Goal: Find specific page/section: Find specific page/section

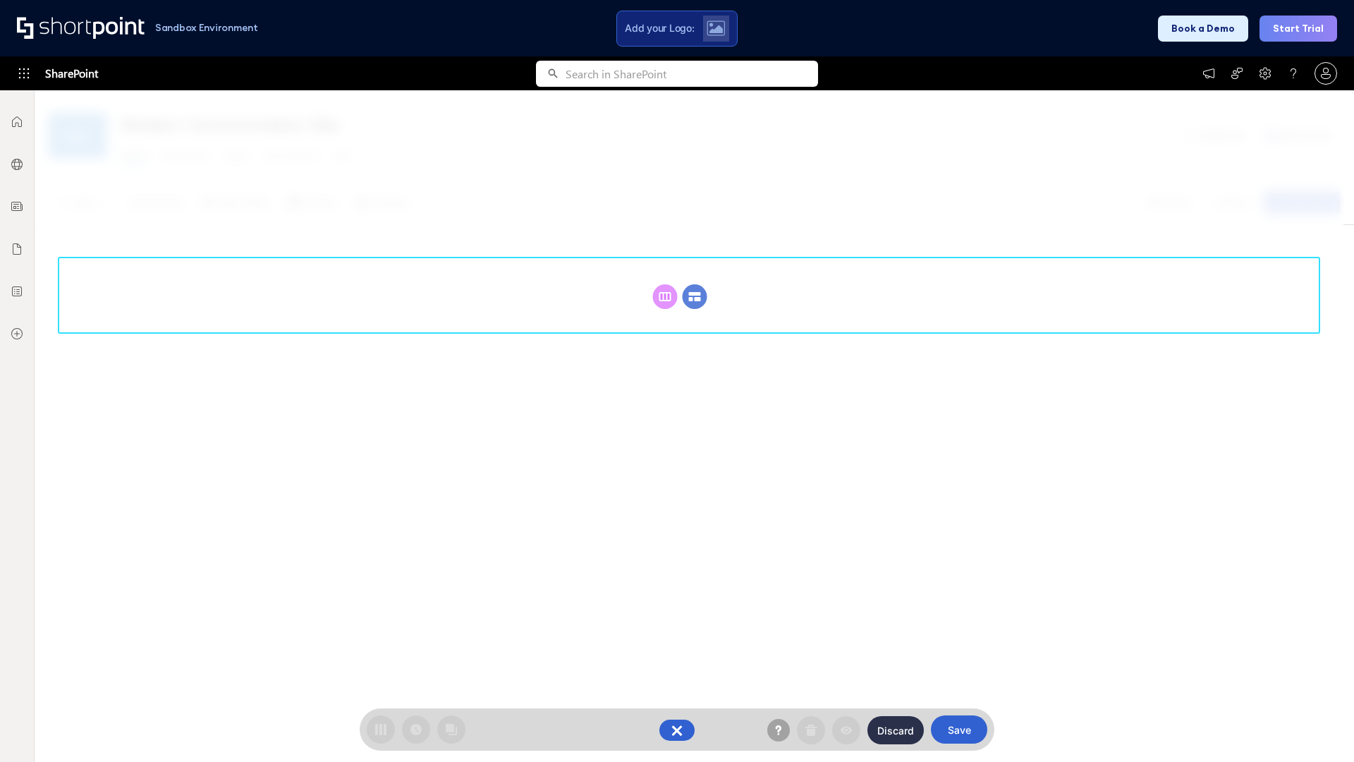
scroll to position [194, 0]
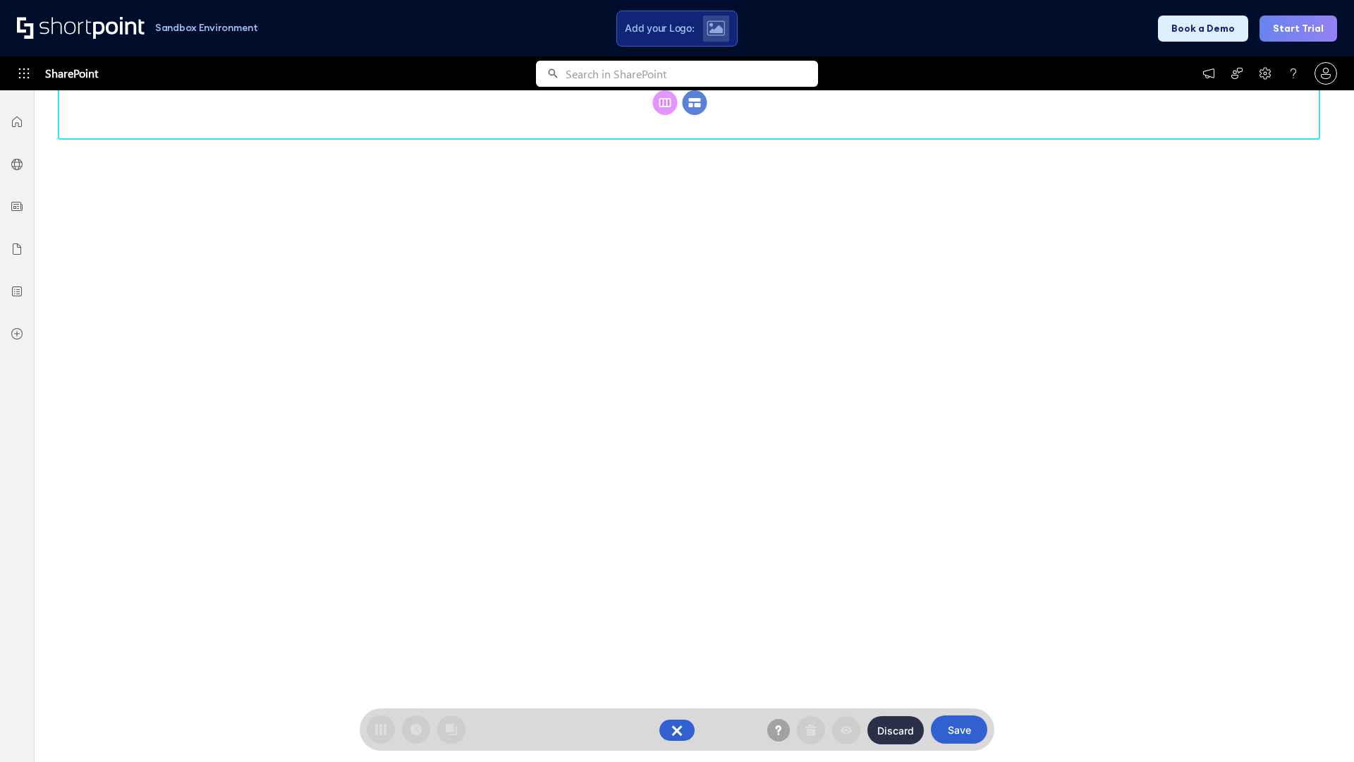
click at [695, 115] on circle at bounding box center [695, 102] width 25 height 25
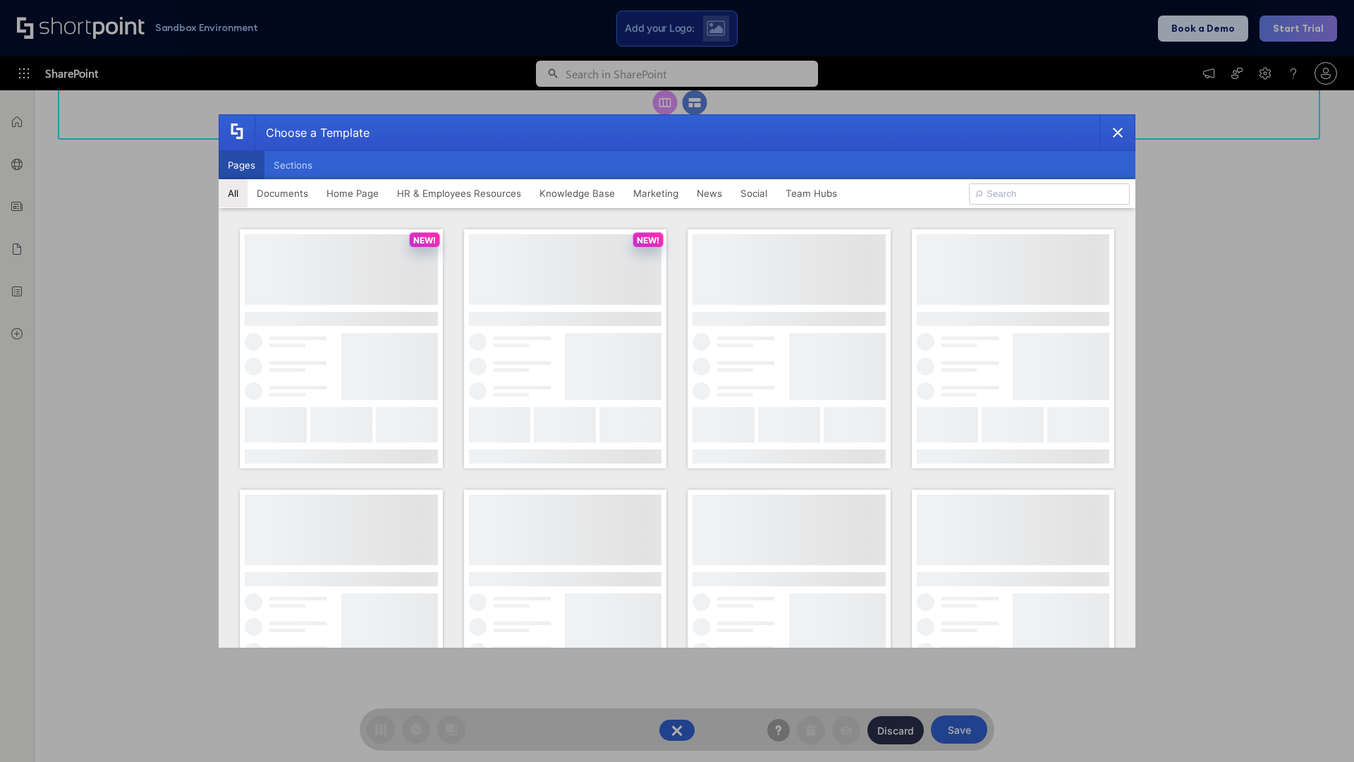
scroll to position [0, 0]
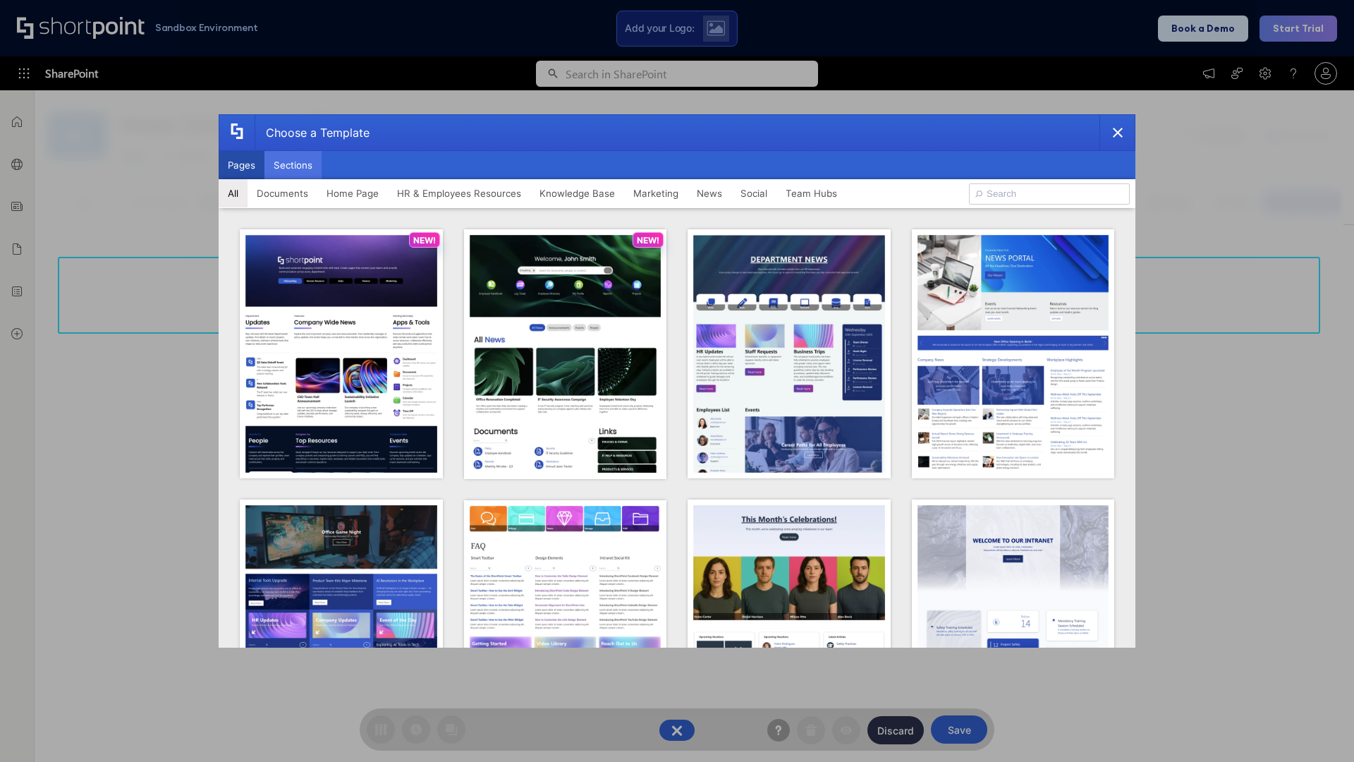
click at [293, 165] on button "Sections" at bounding box center [292, 165] width 57 height 28
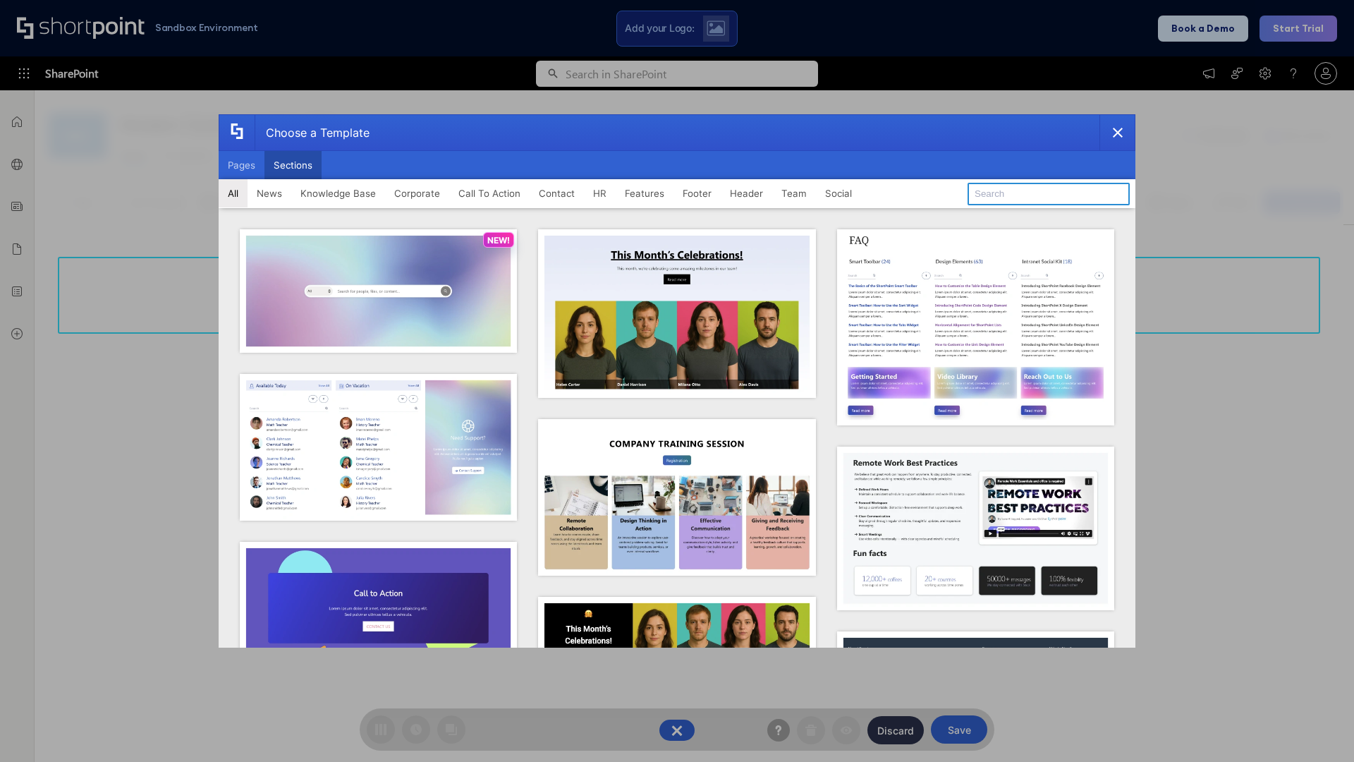
type input "Social News"
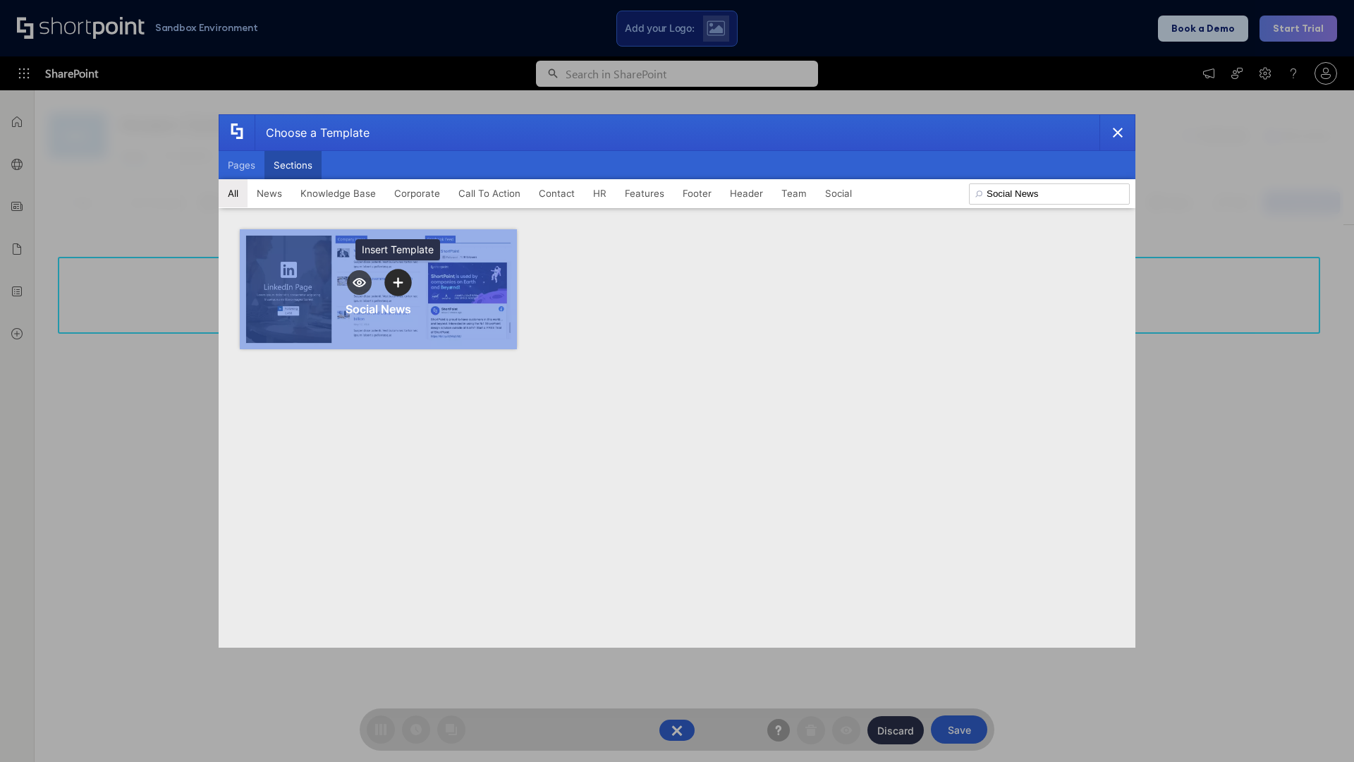
click at [398, 282] on icon "template selector" at bounding box center [398, 282] width 10 height 10
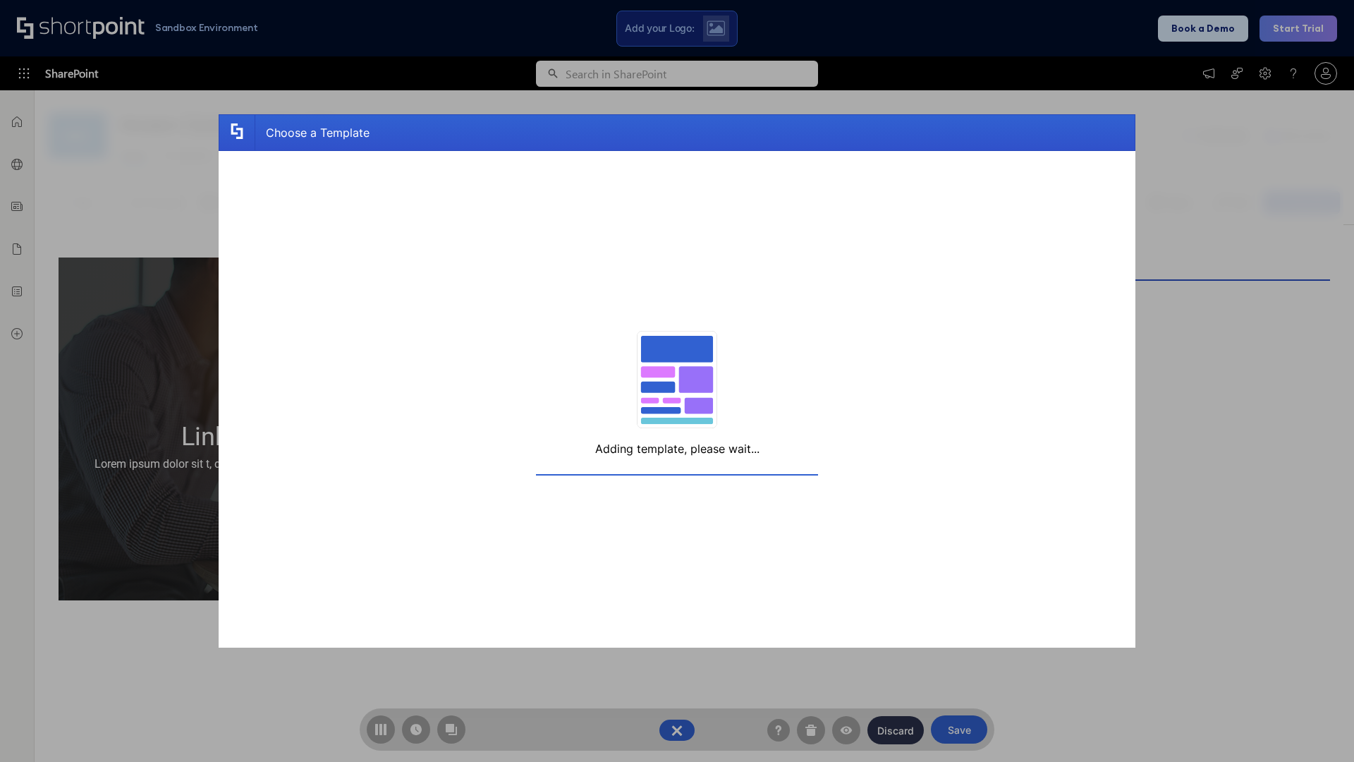
scroll to position [11, 11]
